Goal: Find specific page/section: Find specific page/section

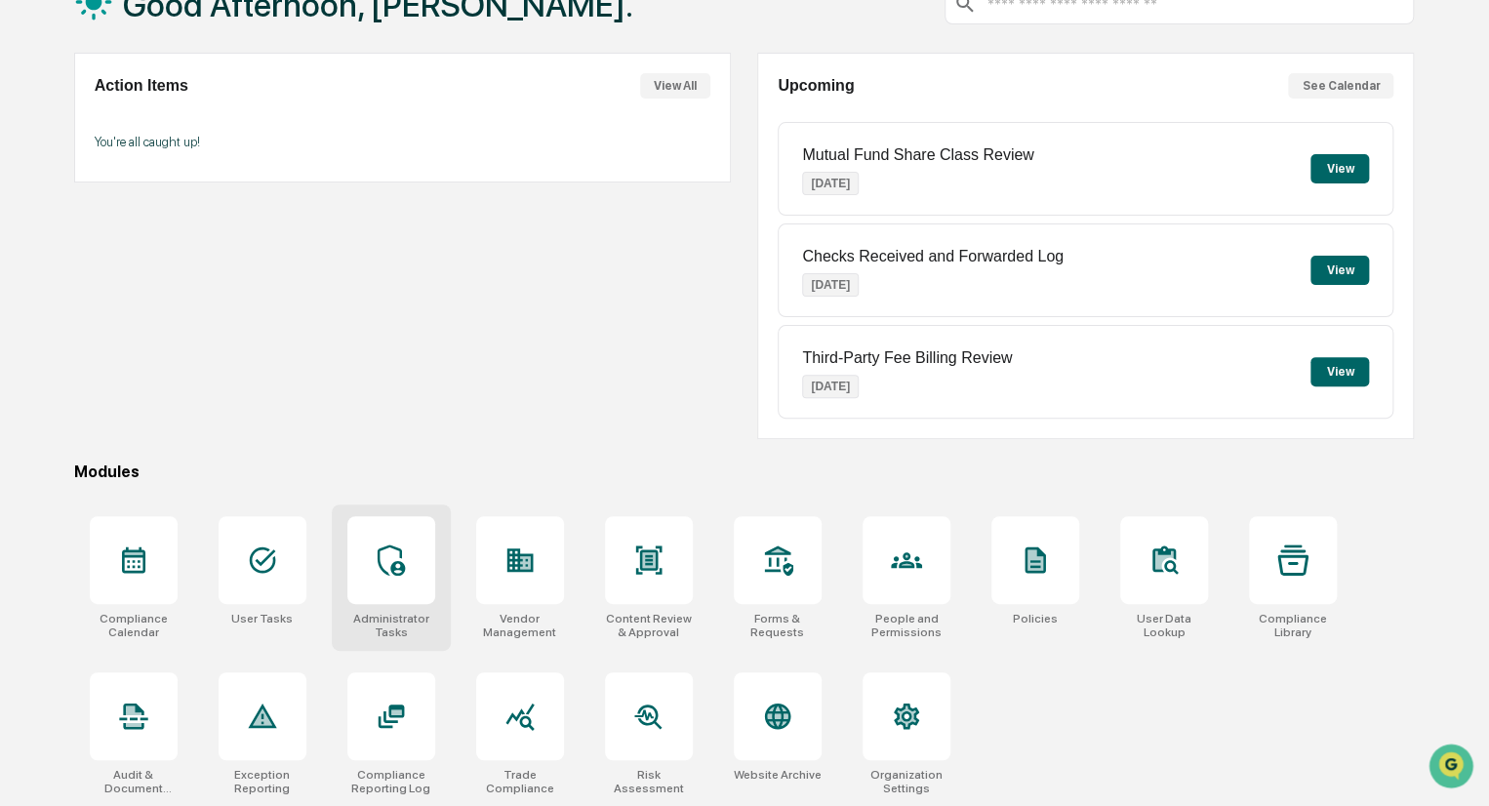
click at [385, 586] on div at bounding box center [391, 560] width 88 height 88
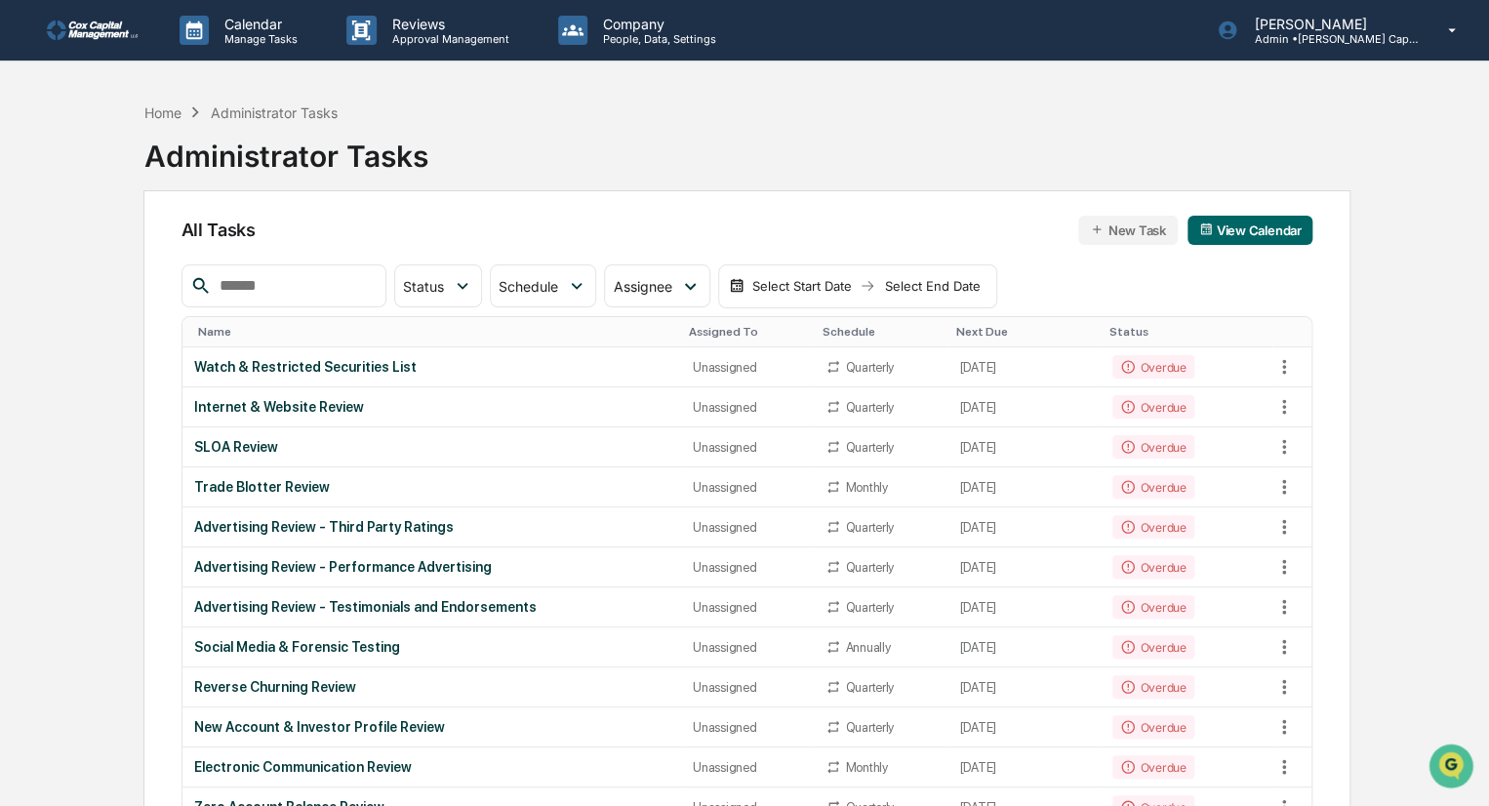
click at [82, 18] on link at bounding box center [105, 30] width 117 height 60
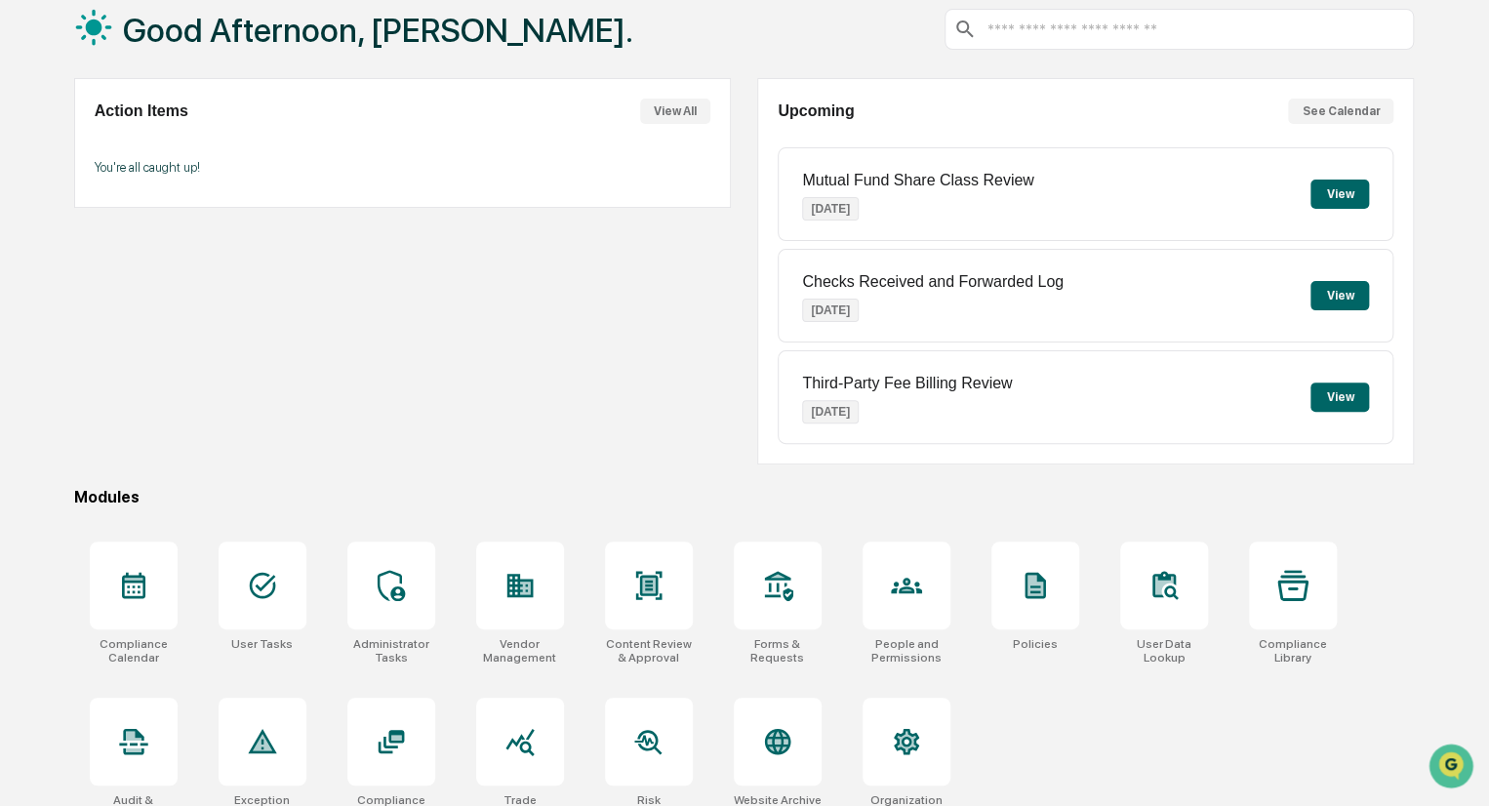
scroll to position [138, 0]
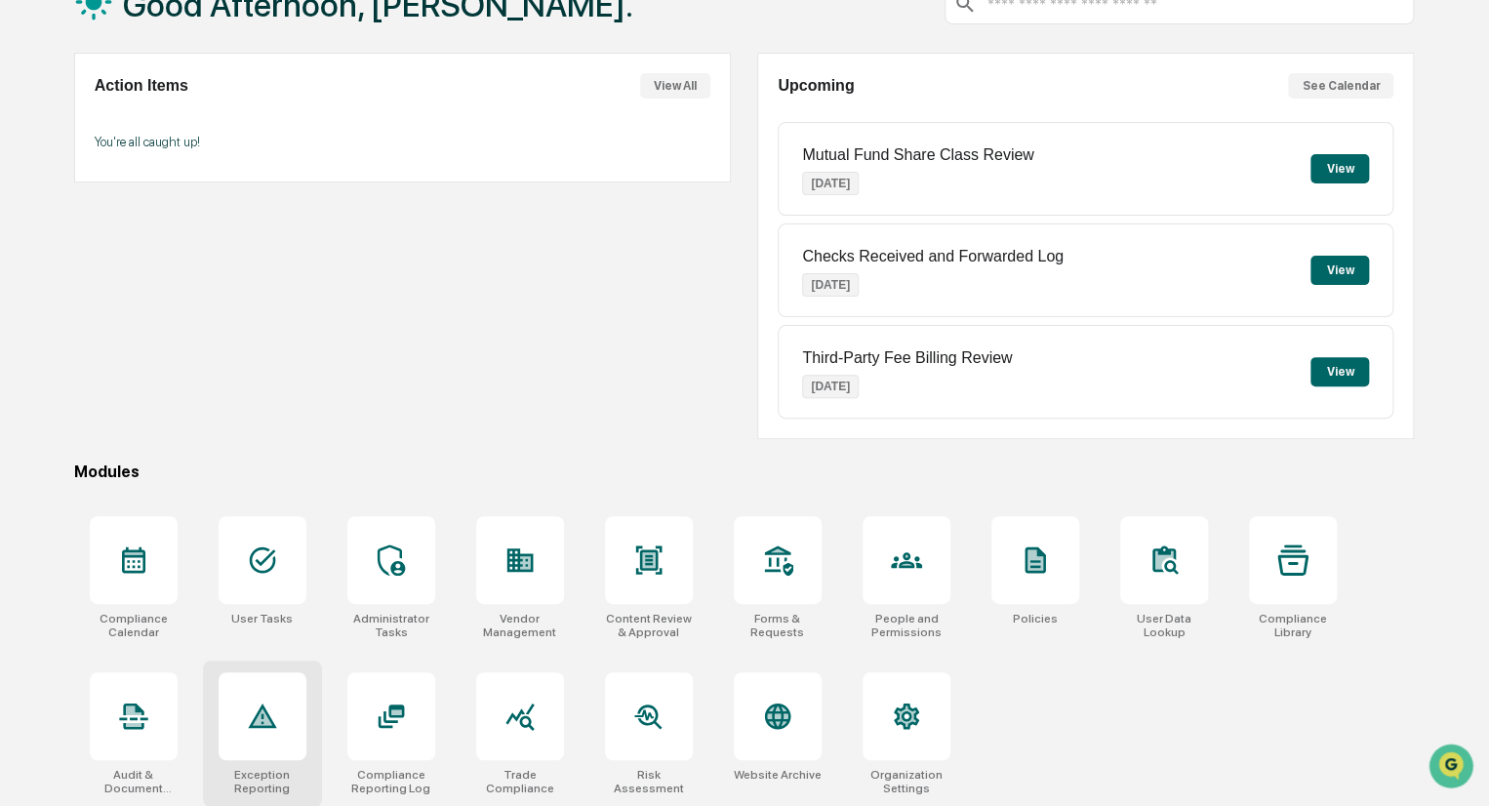
click at [274, 723] on icon at bounding box center [262, 715] width 28 height 24
